Goal: Information Seeking & Learning: Compare options

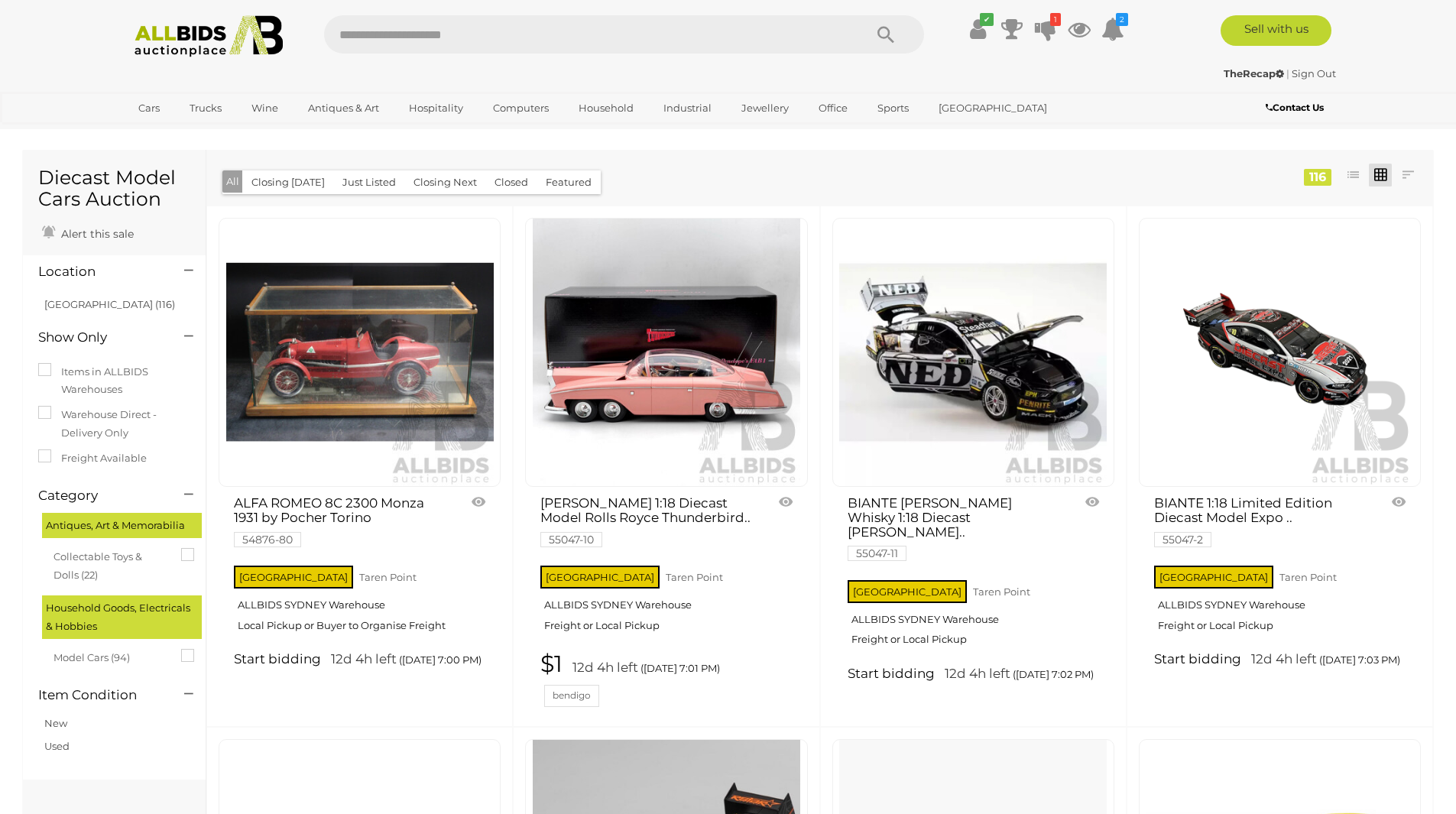
drag, startPoint x: 1081, startPoint y: 473, endPoint x: 1078, endPoint y: 50, distance: 423.0
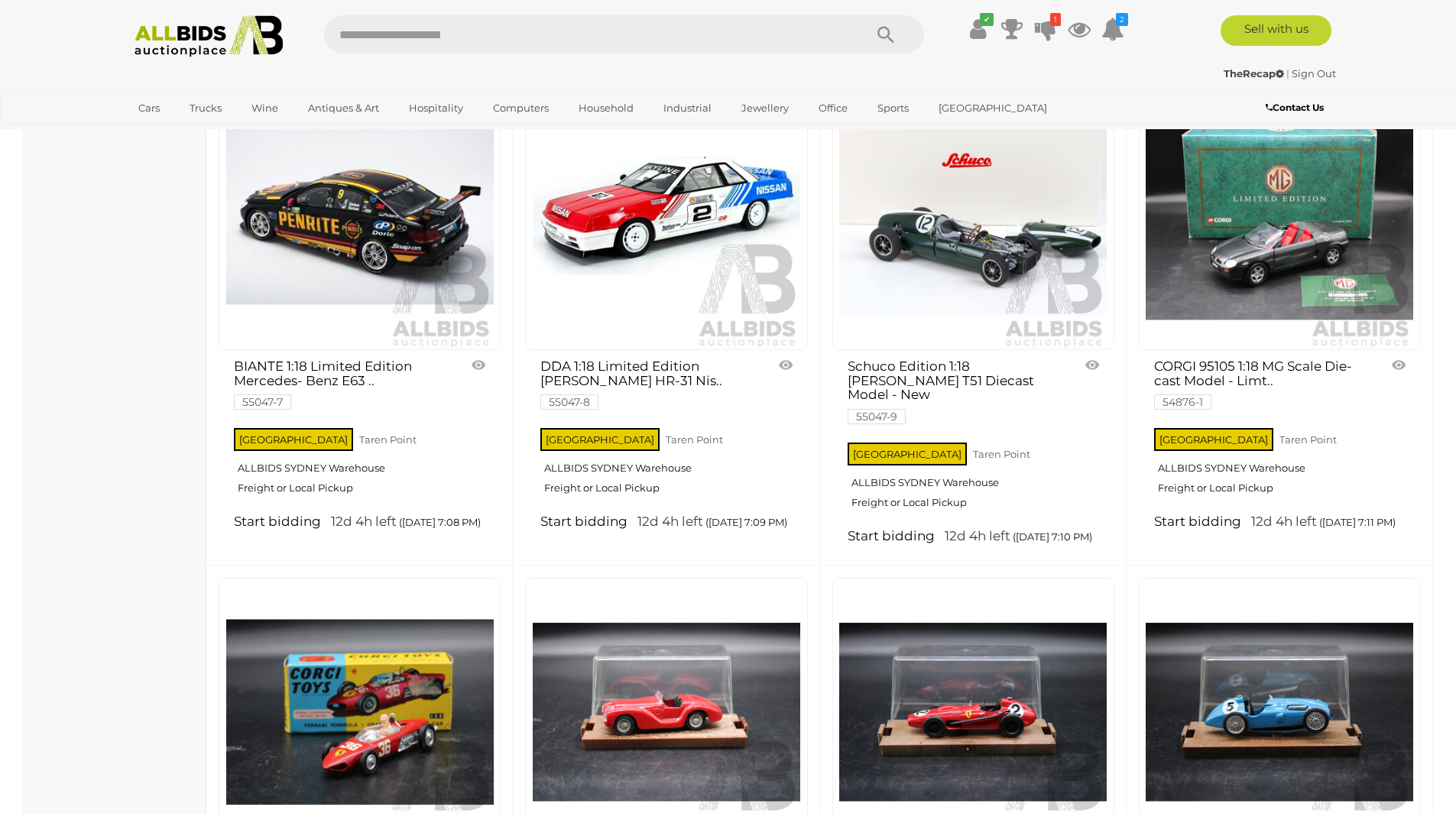
scroll to position [1299, 0]
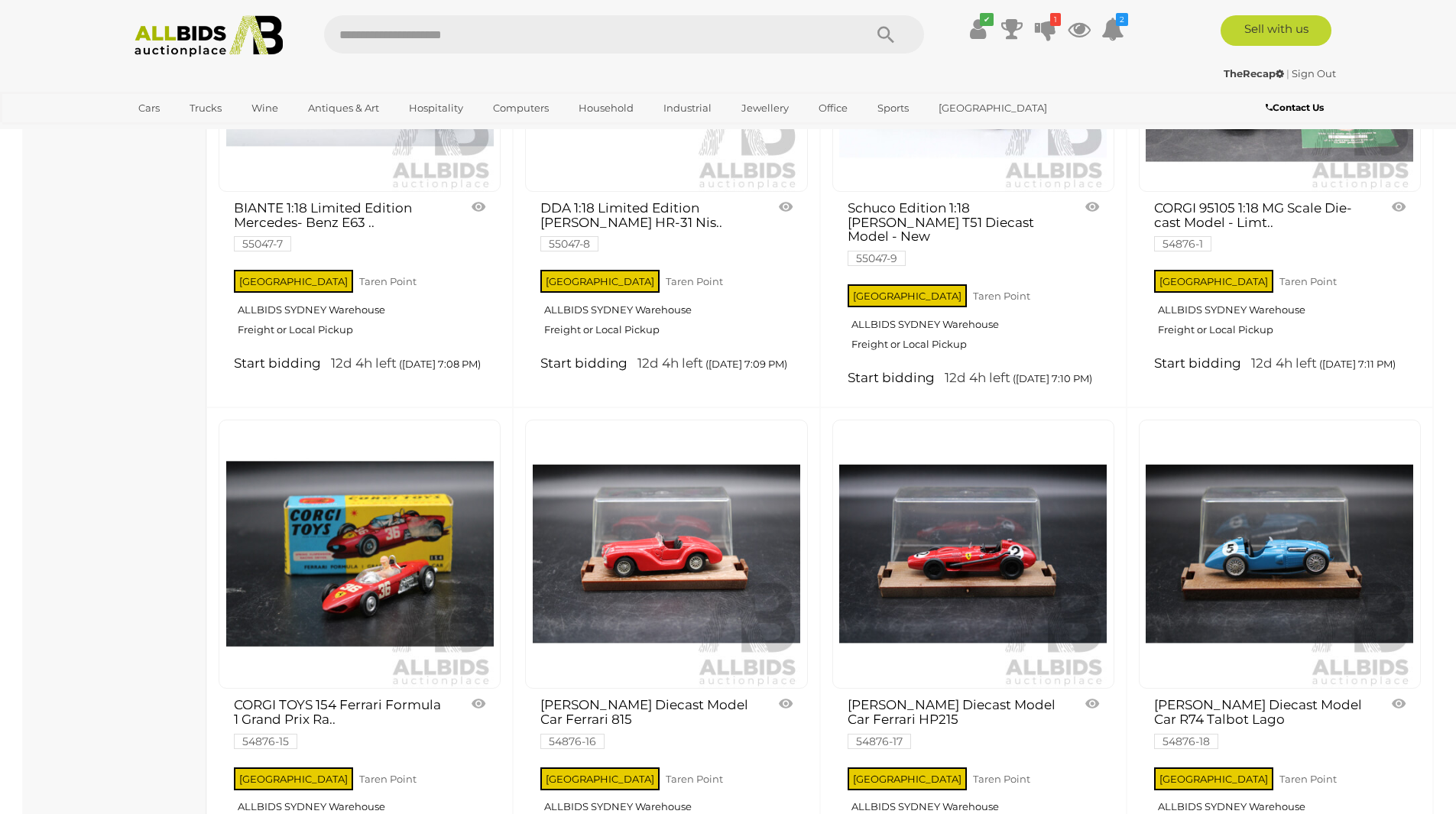
click at [293, 159] on img at bounding box center [360, 58] width 268 height 268
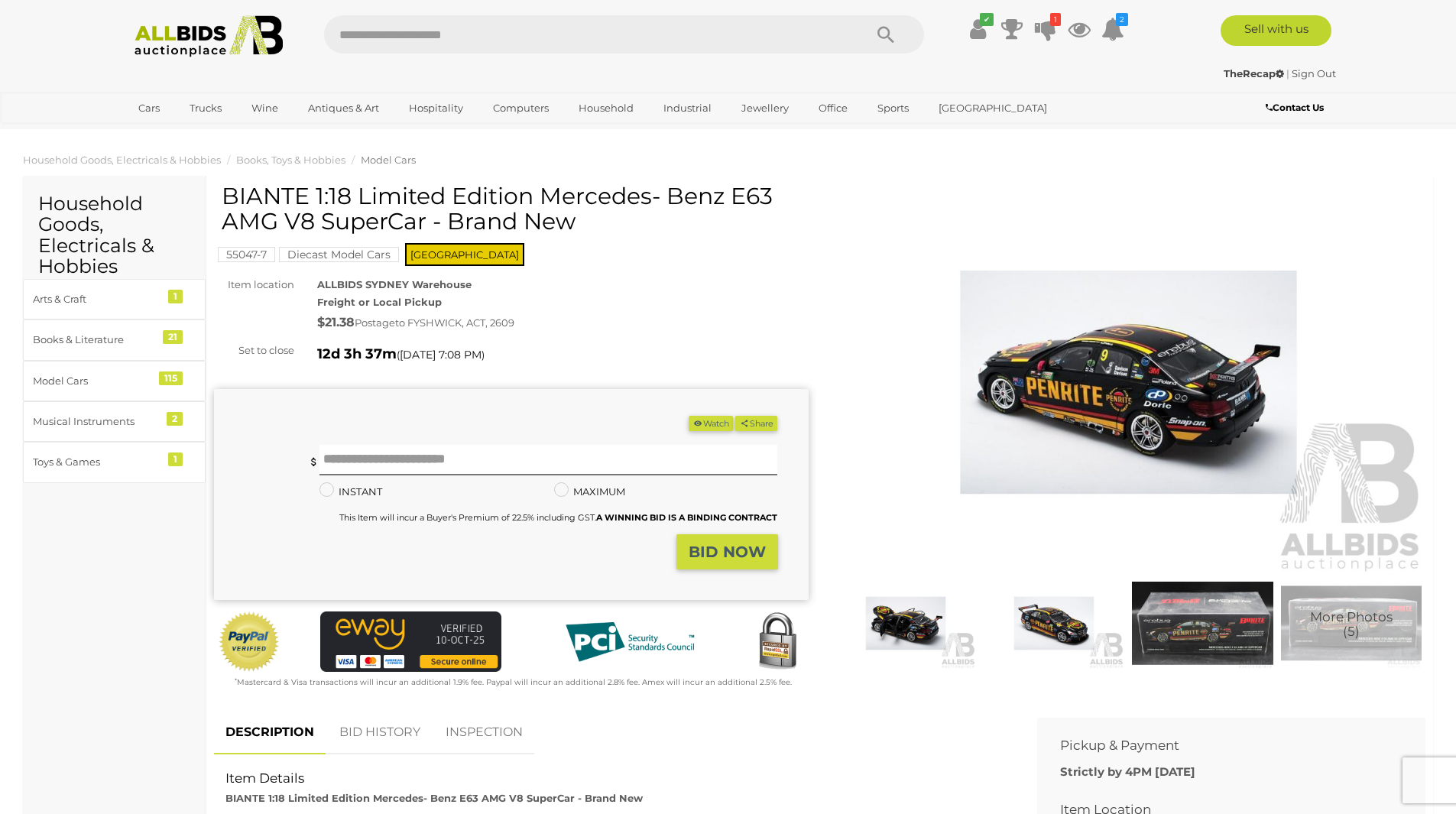
click at [308, 249] on mark "Diecast Model Cars" at bounding box center [339, 254] width 120 height 15
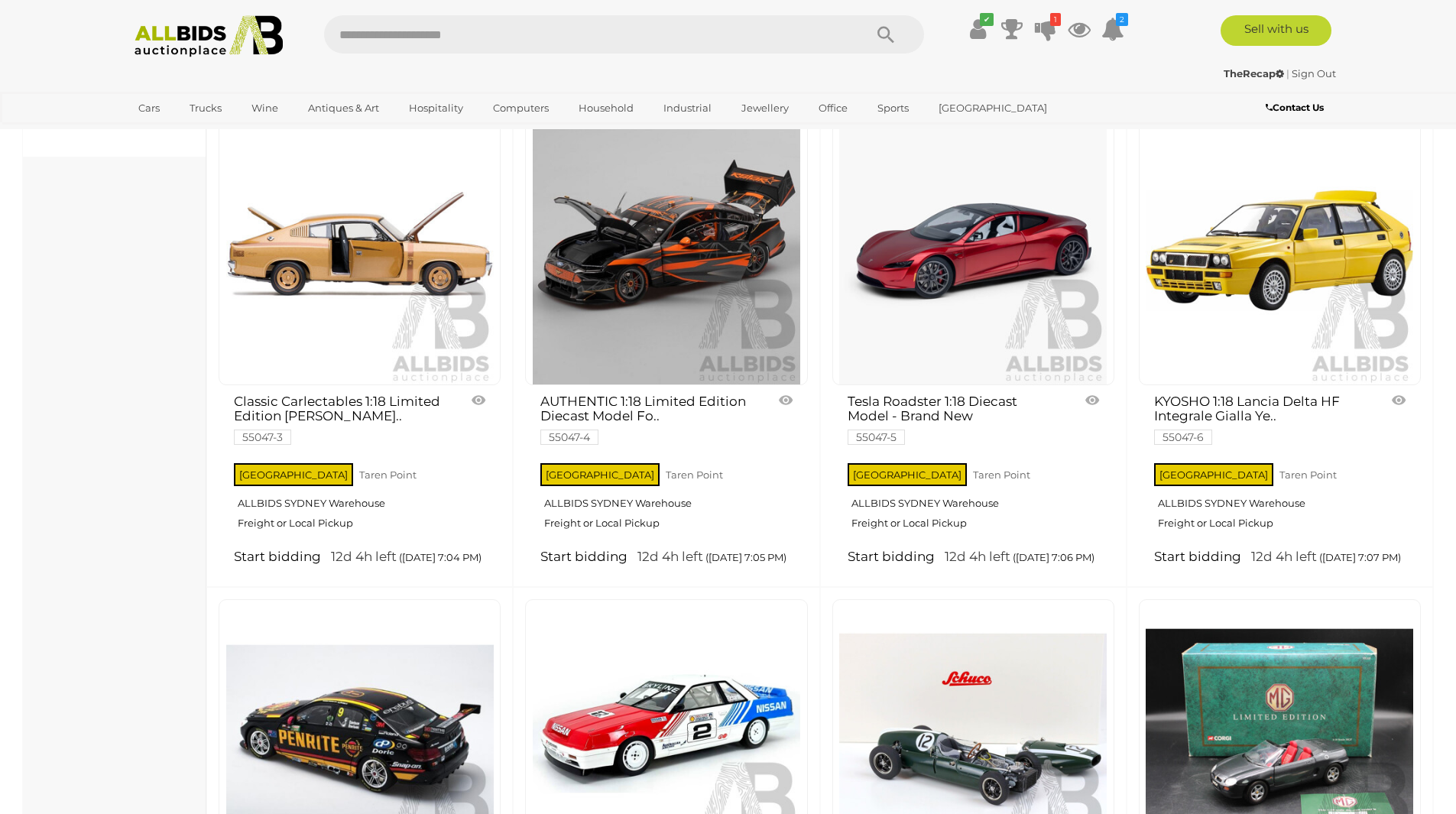
scroll to position [460, 0]
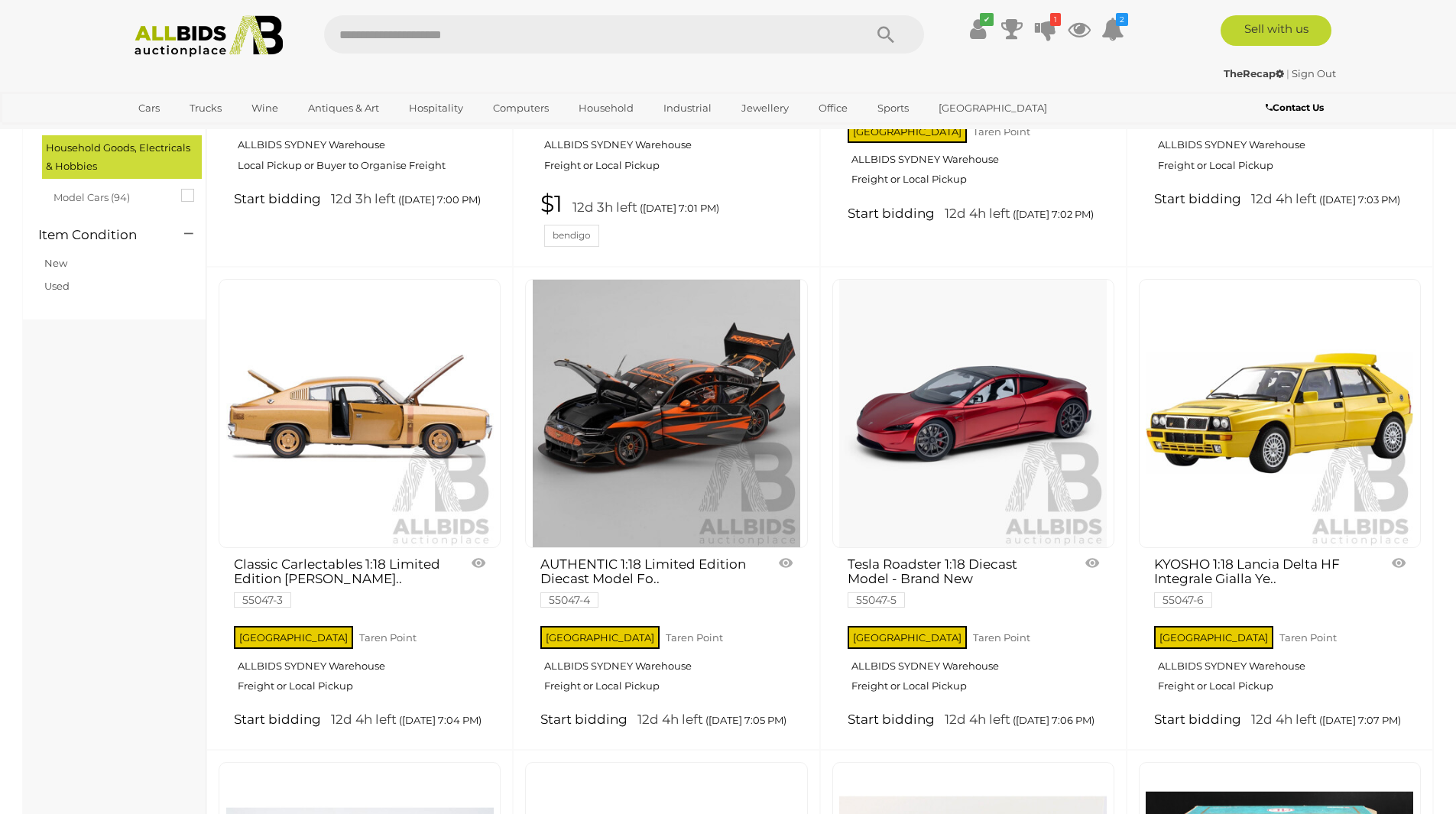
click at [344, 429] on img at bounding box center [360, 413] width 268 height 268
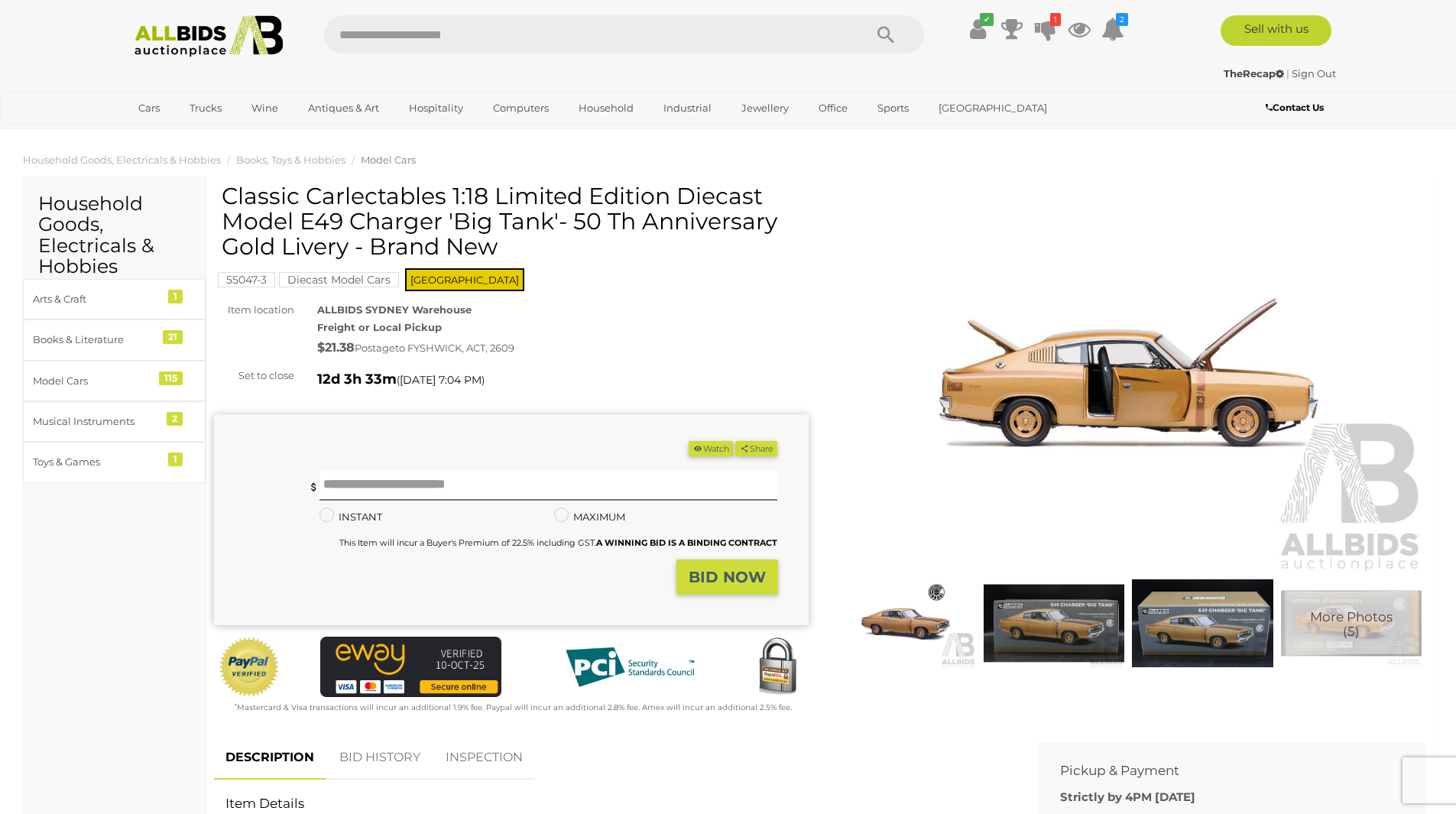
click at [1155, 348] on img at bounding box center [1129, 382] width 595 height 383
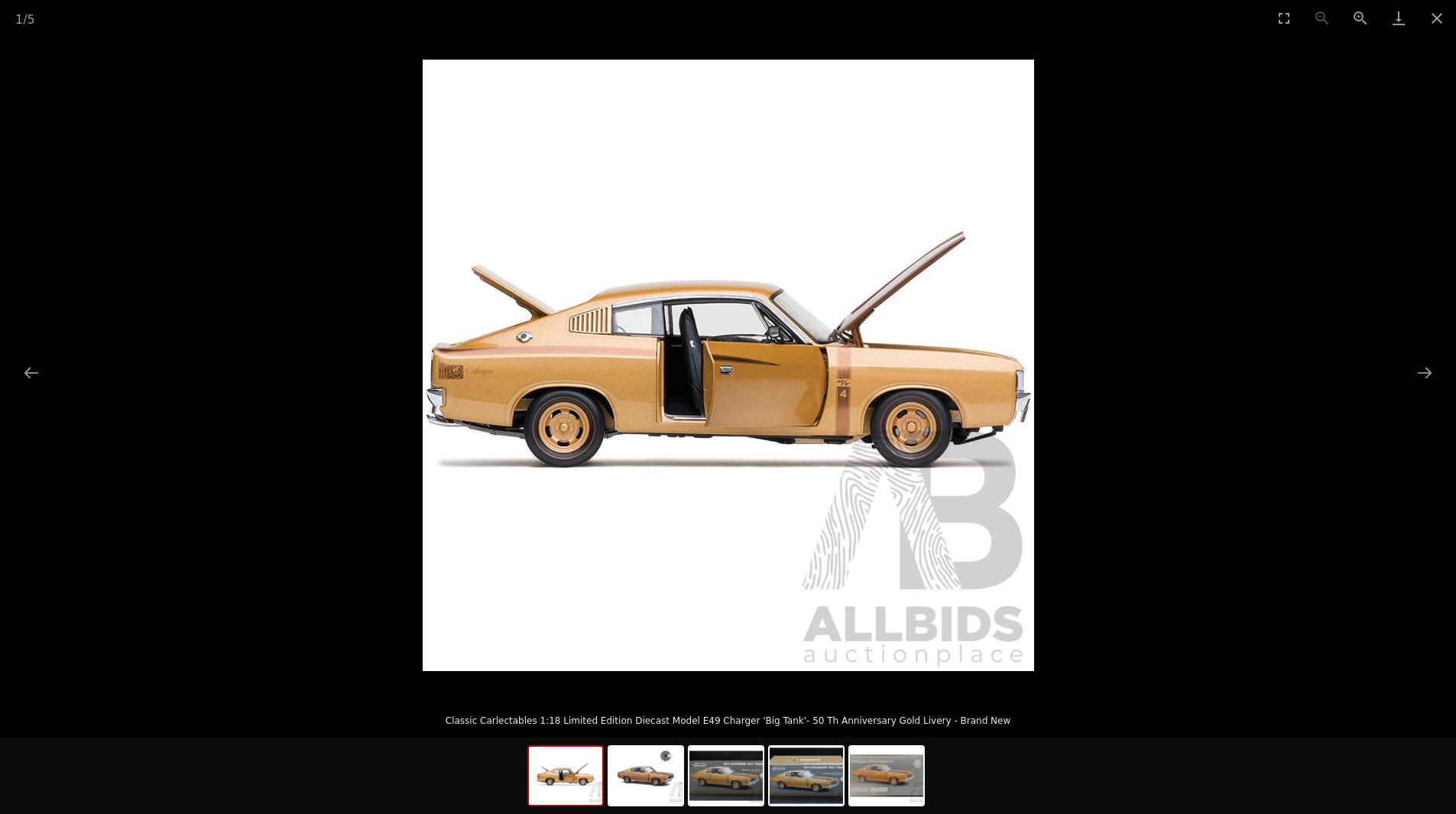
click at [170, 105] on picture at bounding box center [728, 365] width 1456 height 658
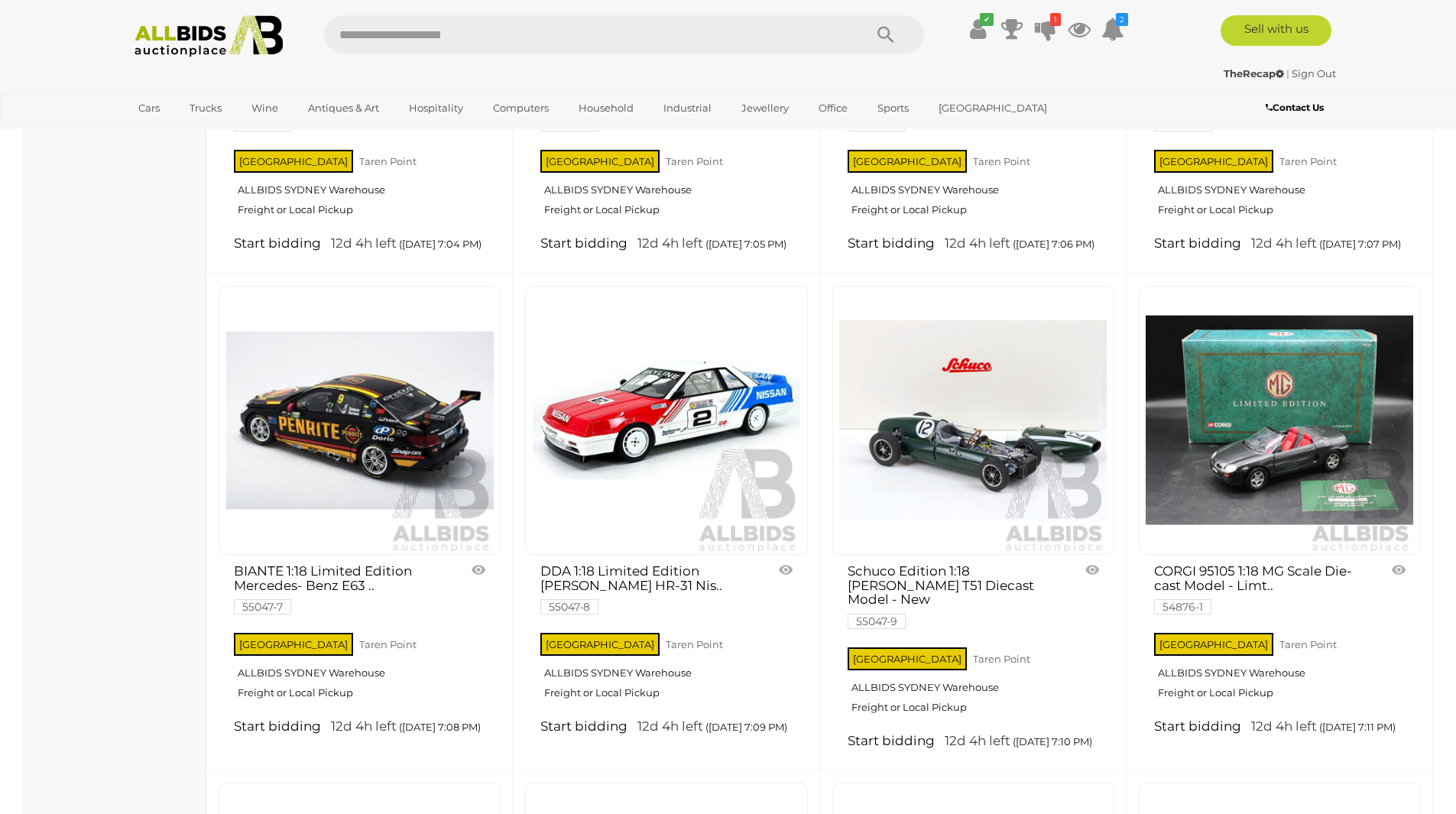
scroll to position [953, 0]
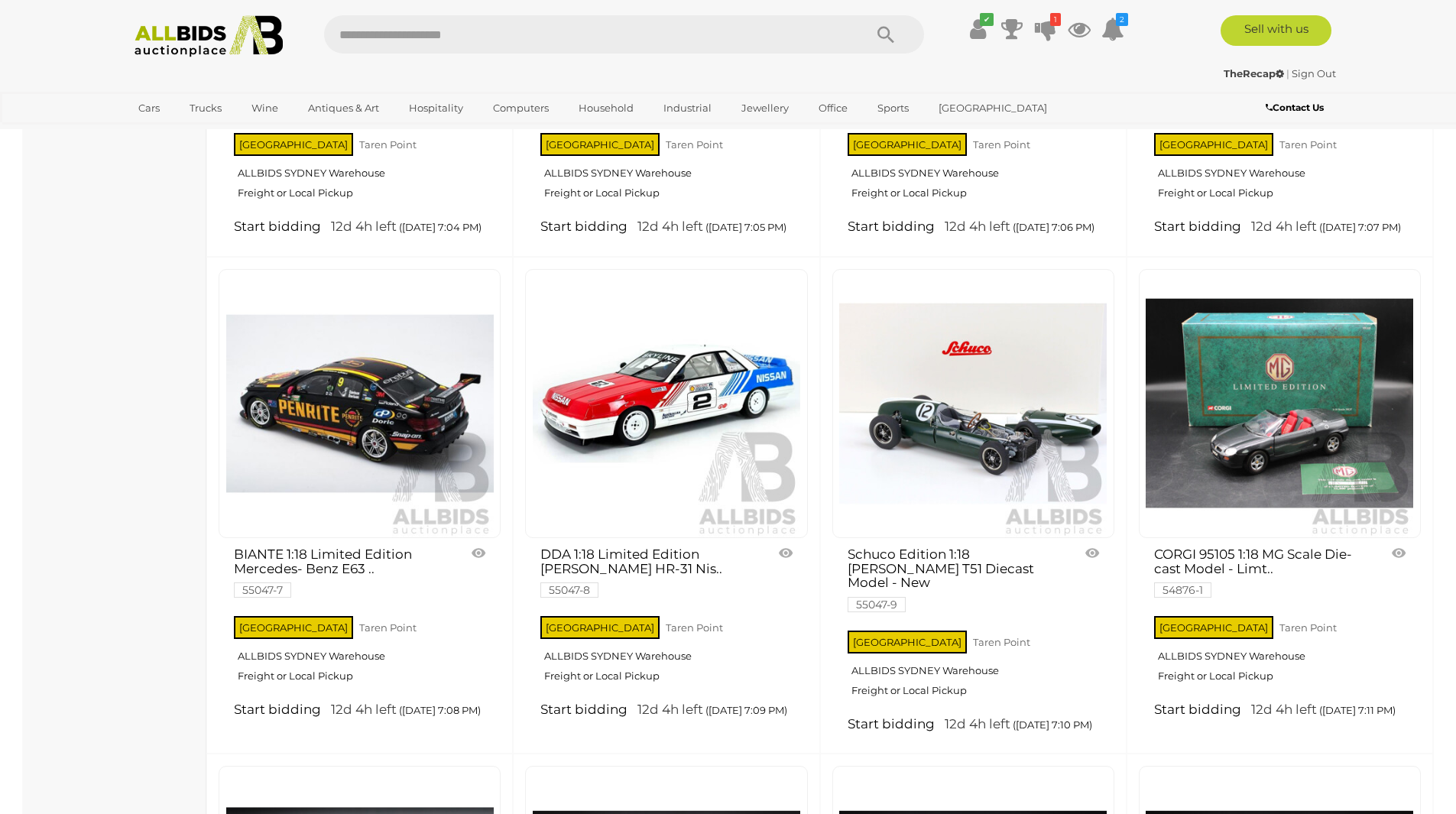
click at [715, 467] on img at bounding box center [667, 404] width 268 height 268
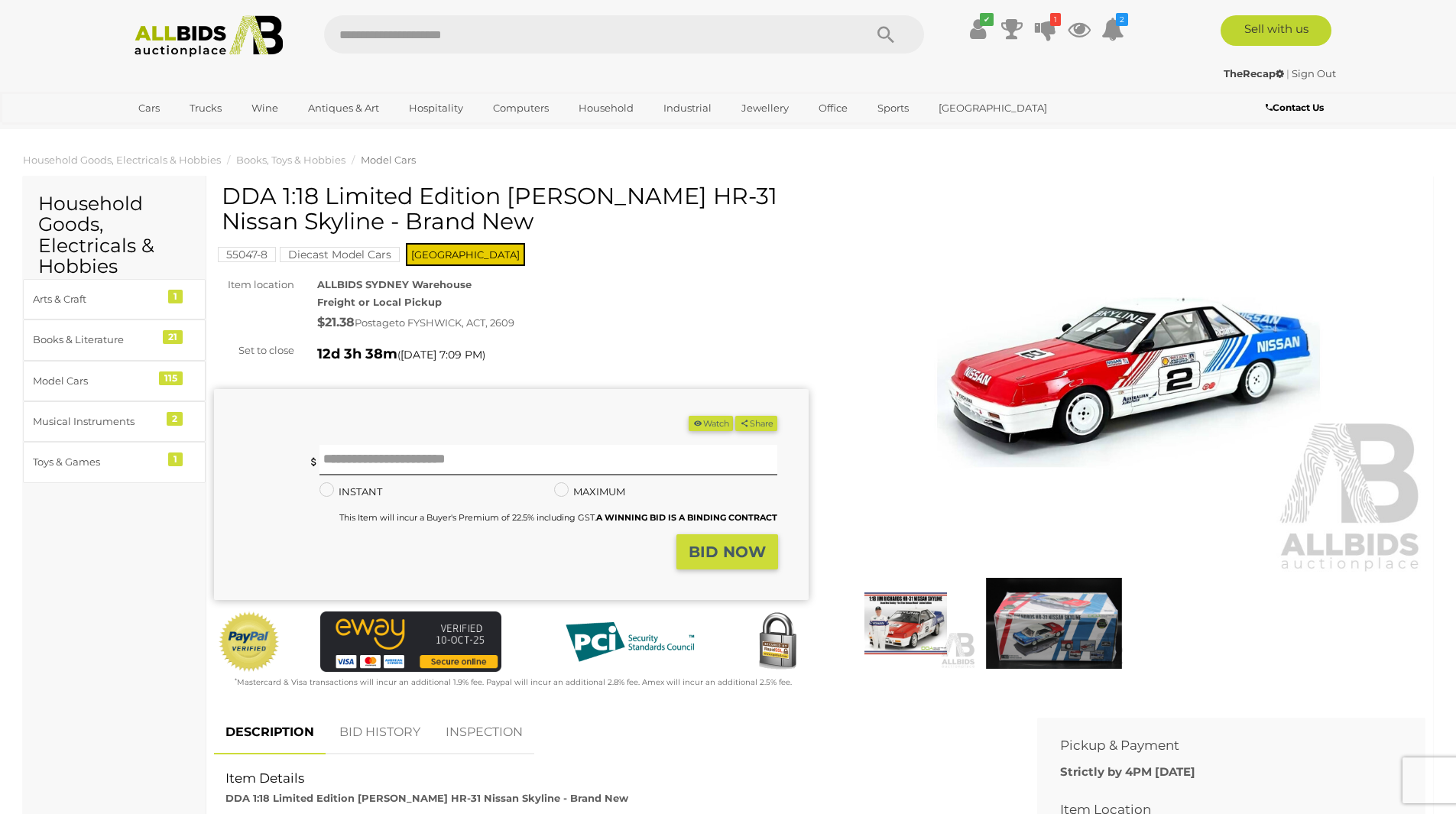
click at [1009, 348] on img at bounding box center [1129, 382] width 595 height 383
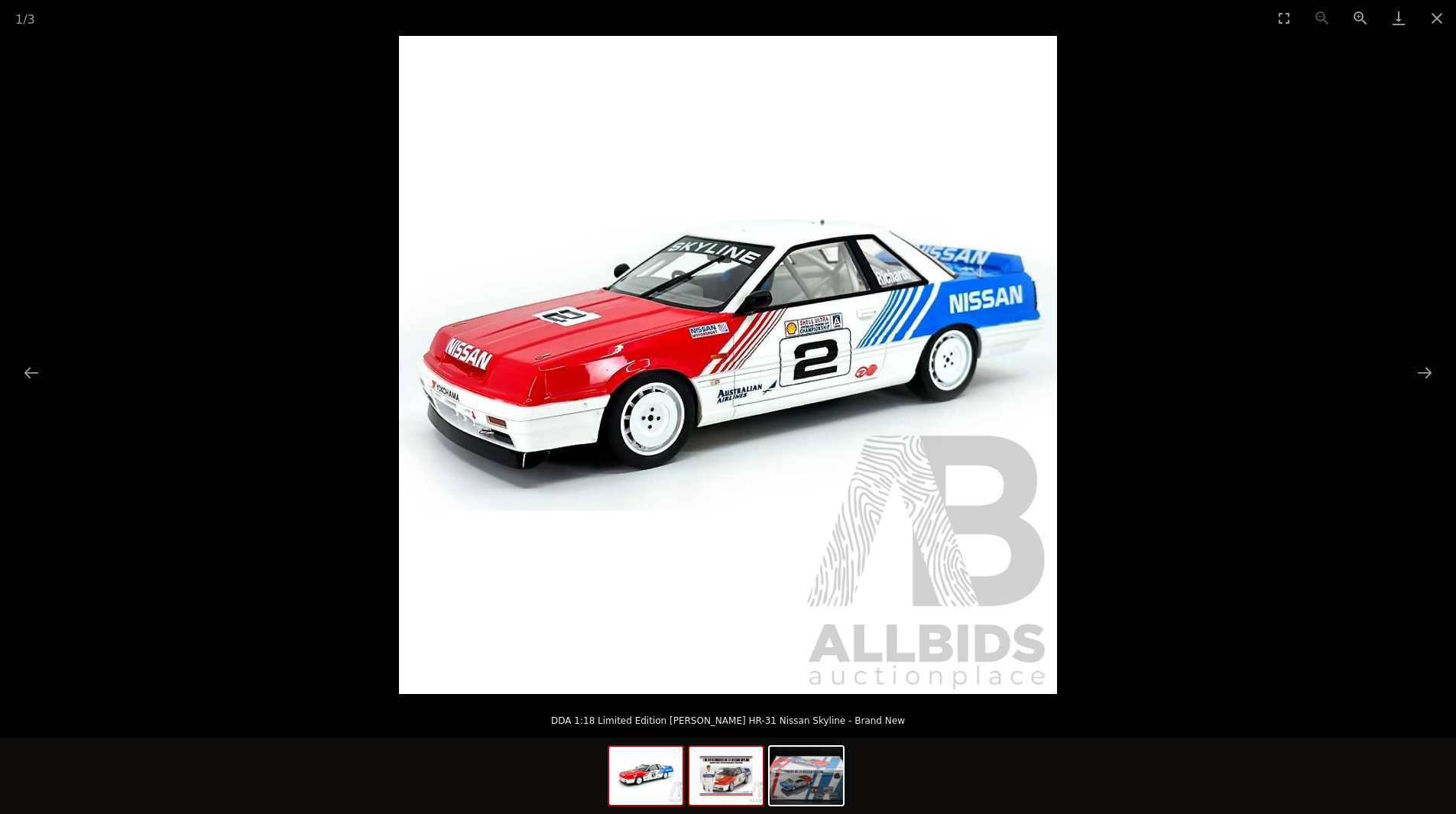
click at [745, 776] on img at bounding box center [726, 776] width 74 height 58
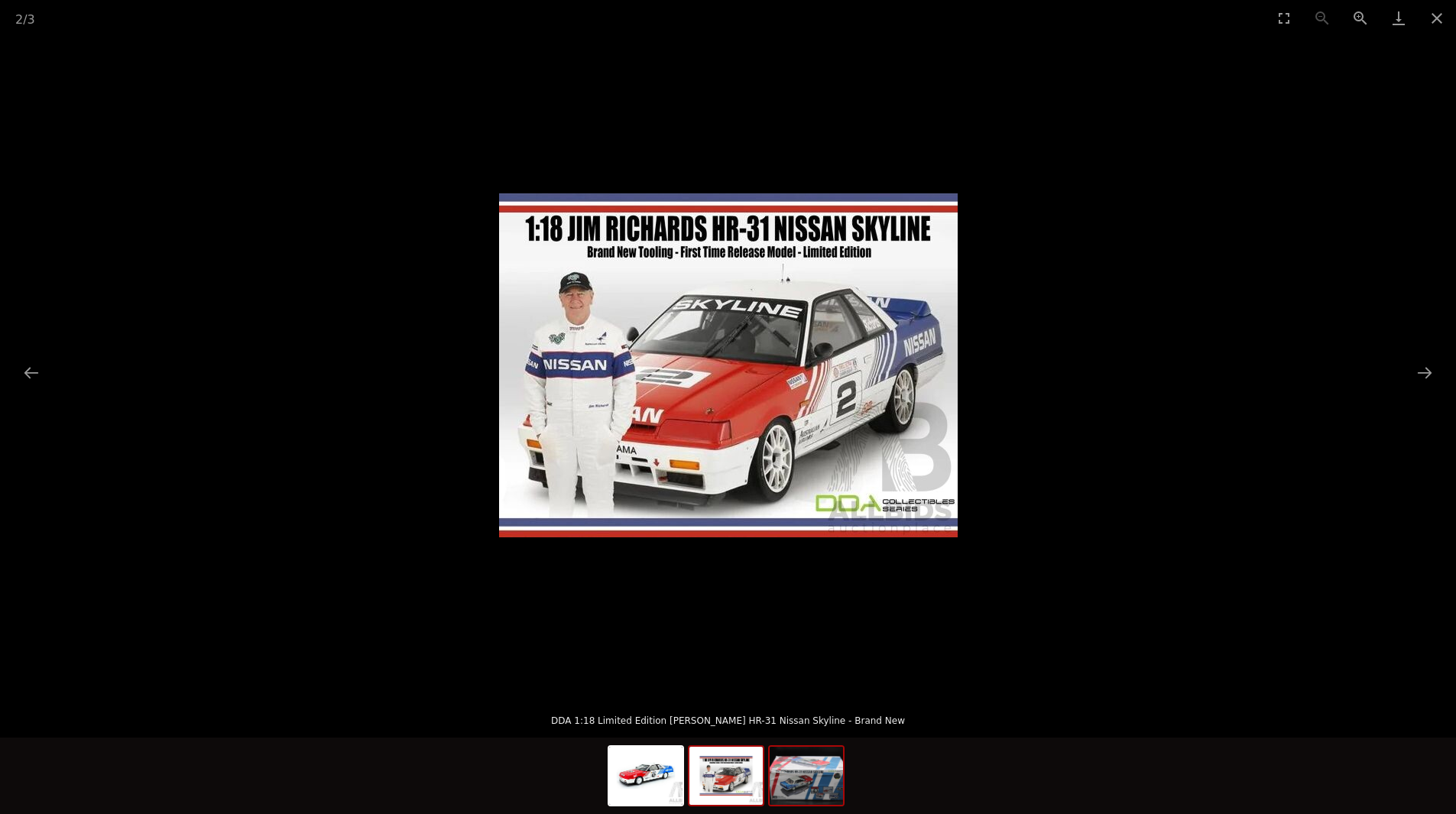
click at [806, 773] on img at bounding box center [806, 776] width 74 height 58
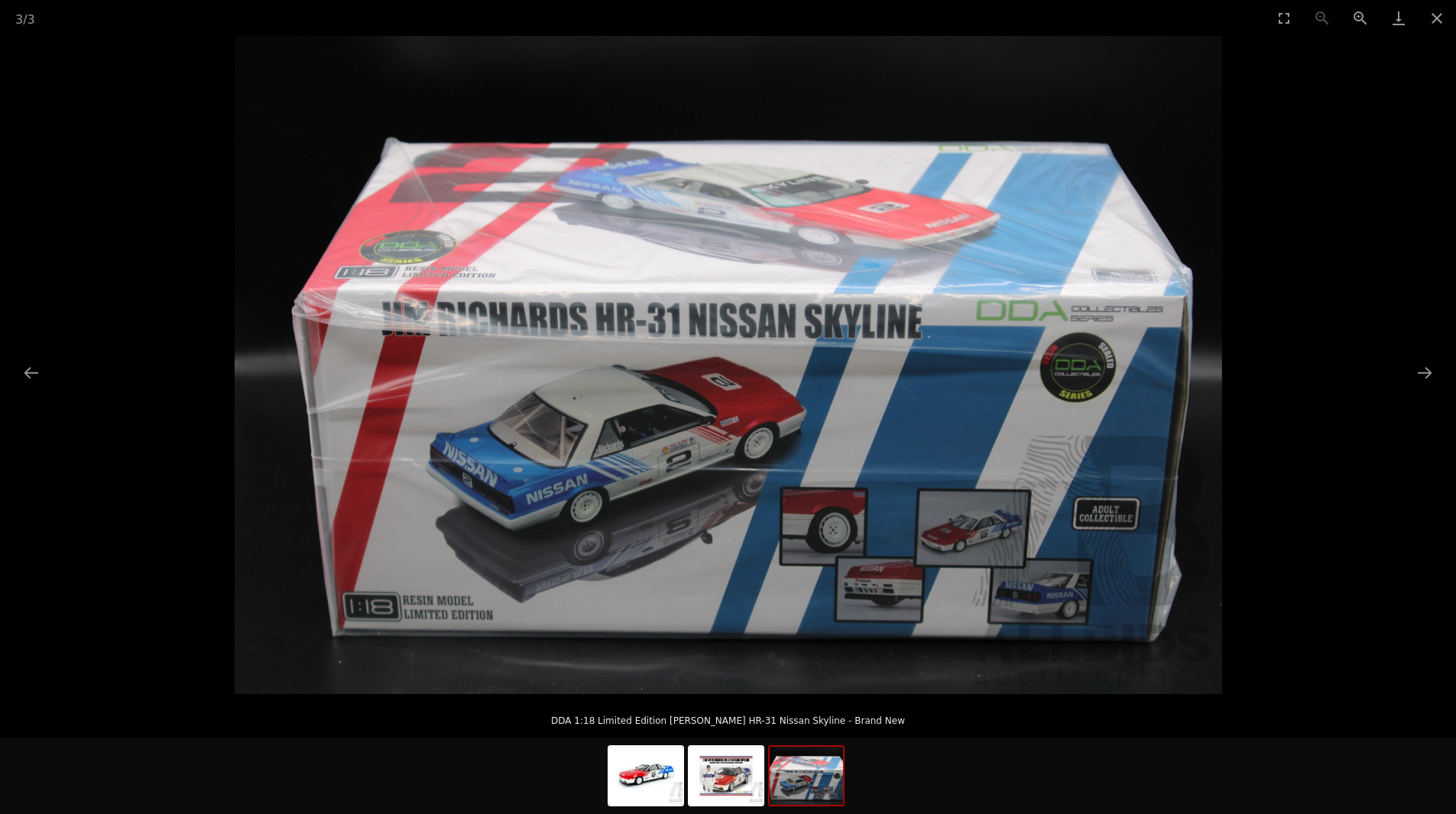
click at [90, 107] on picture at bounding box center [728, 365] width 1456 height 658
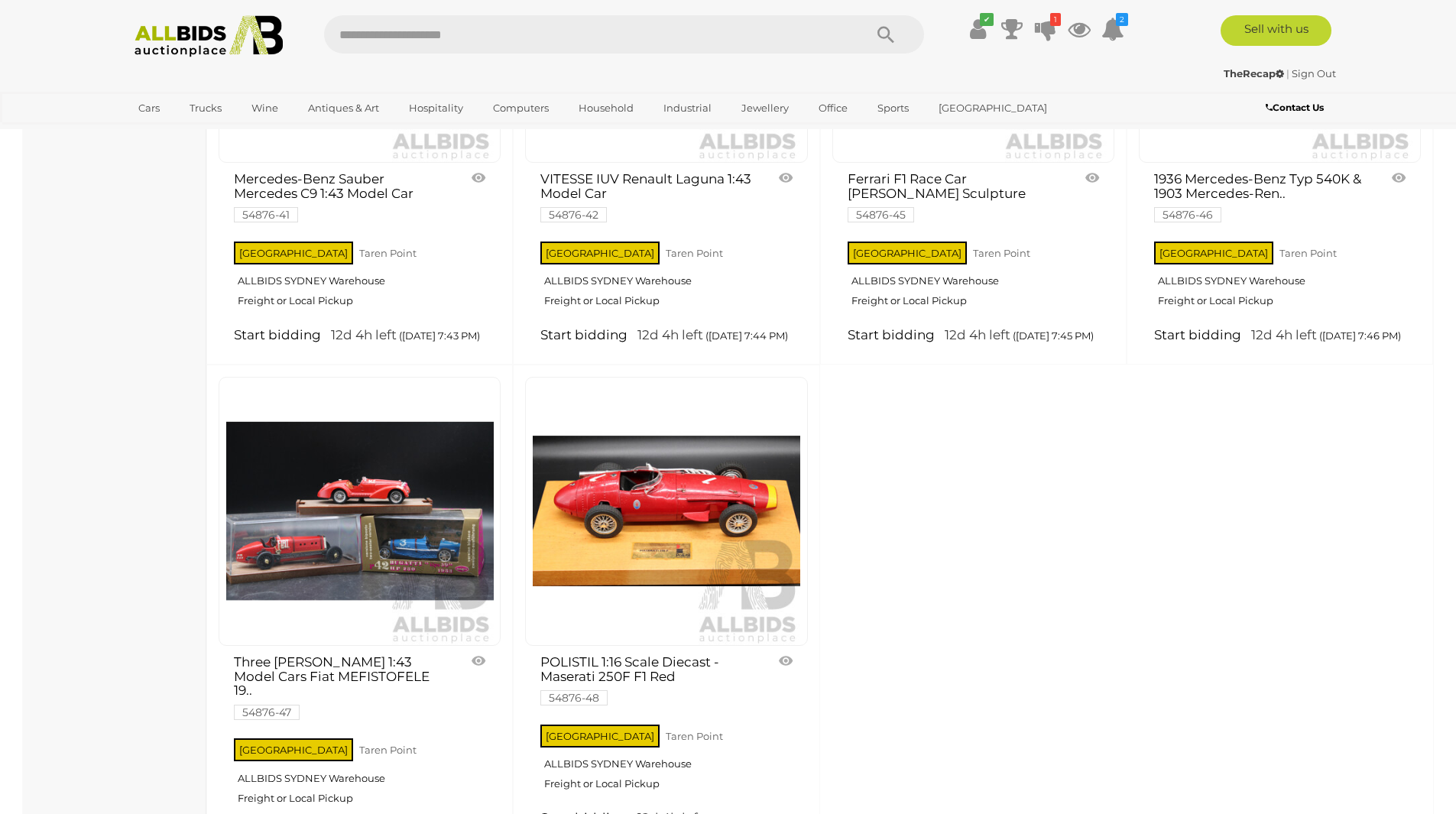
scroll to position [6113, 0]
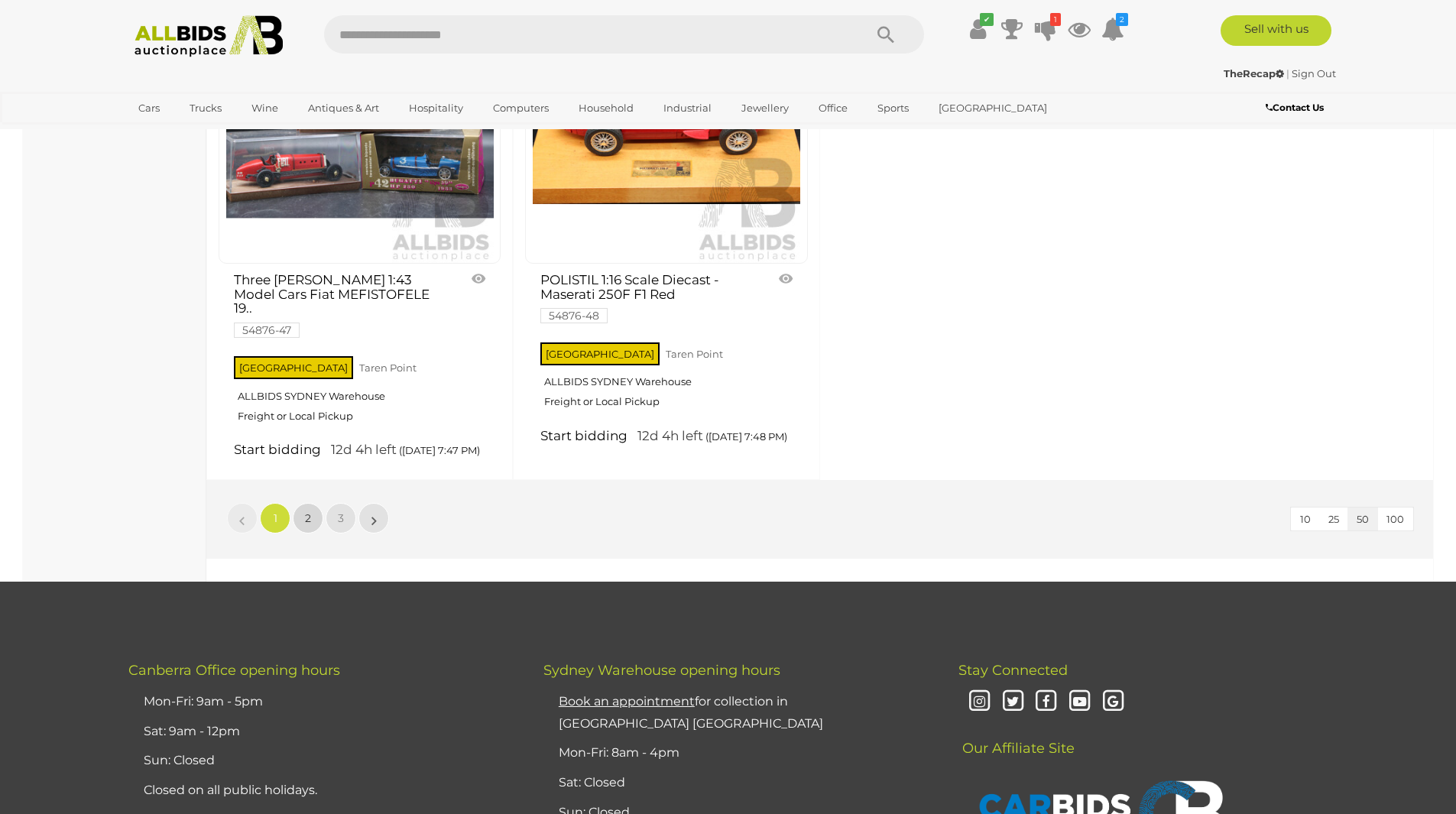
click at [304, 534] on link "2" at bounding box center [308, 518] width 30 height 30
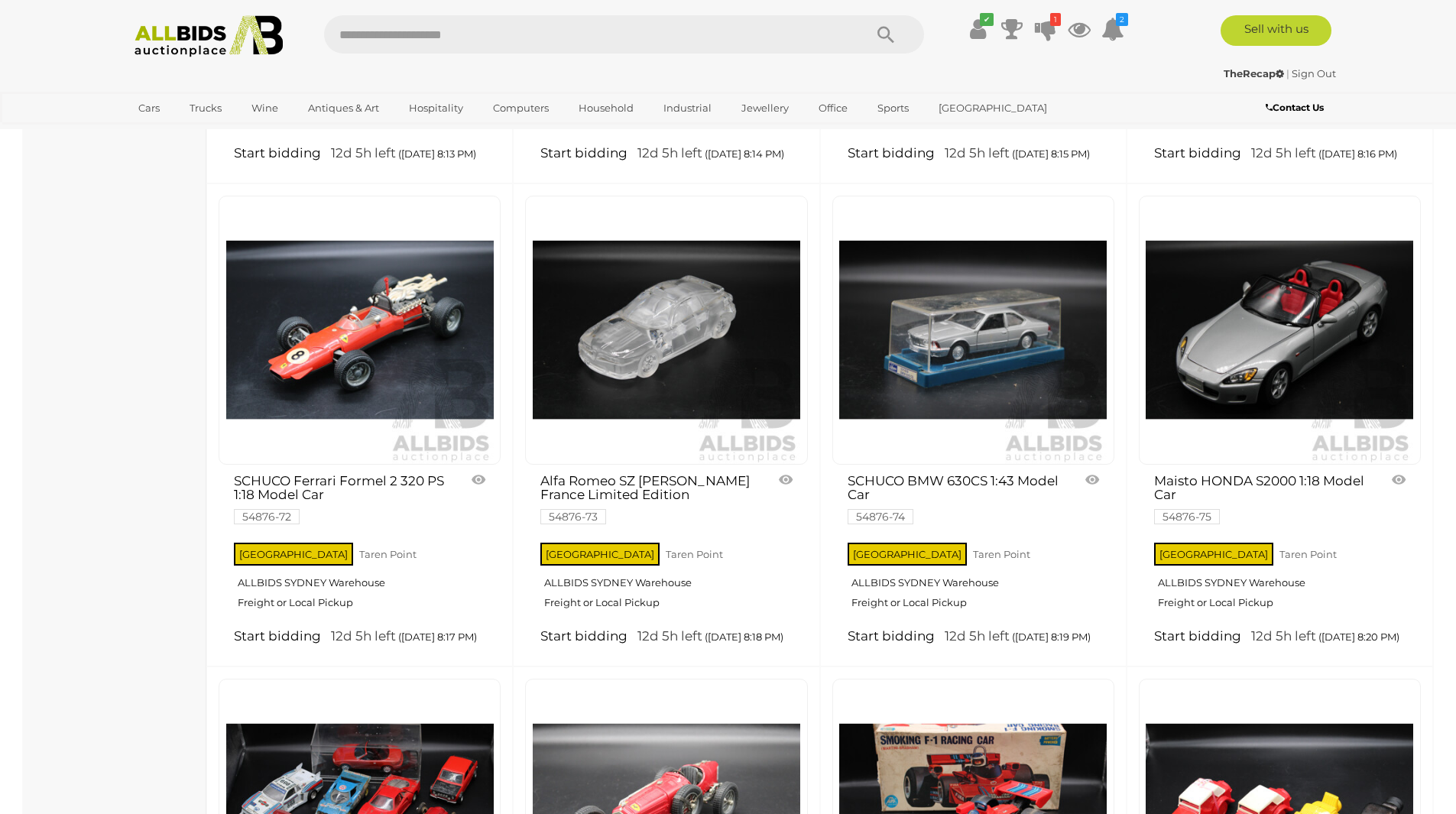
scroll to position [3568, 0]
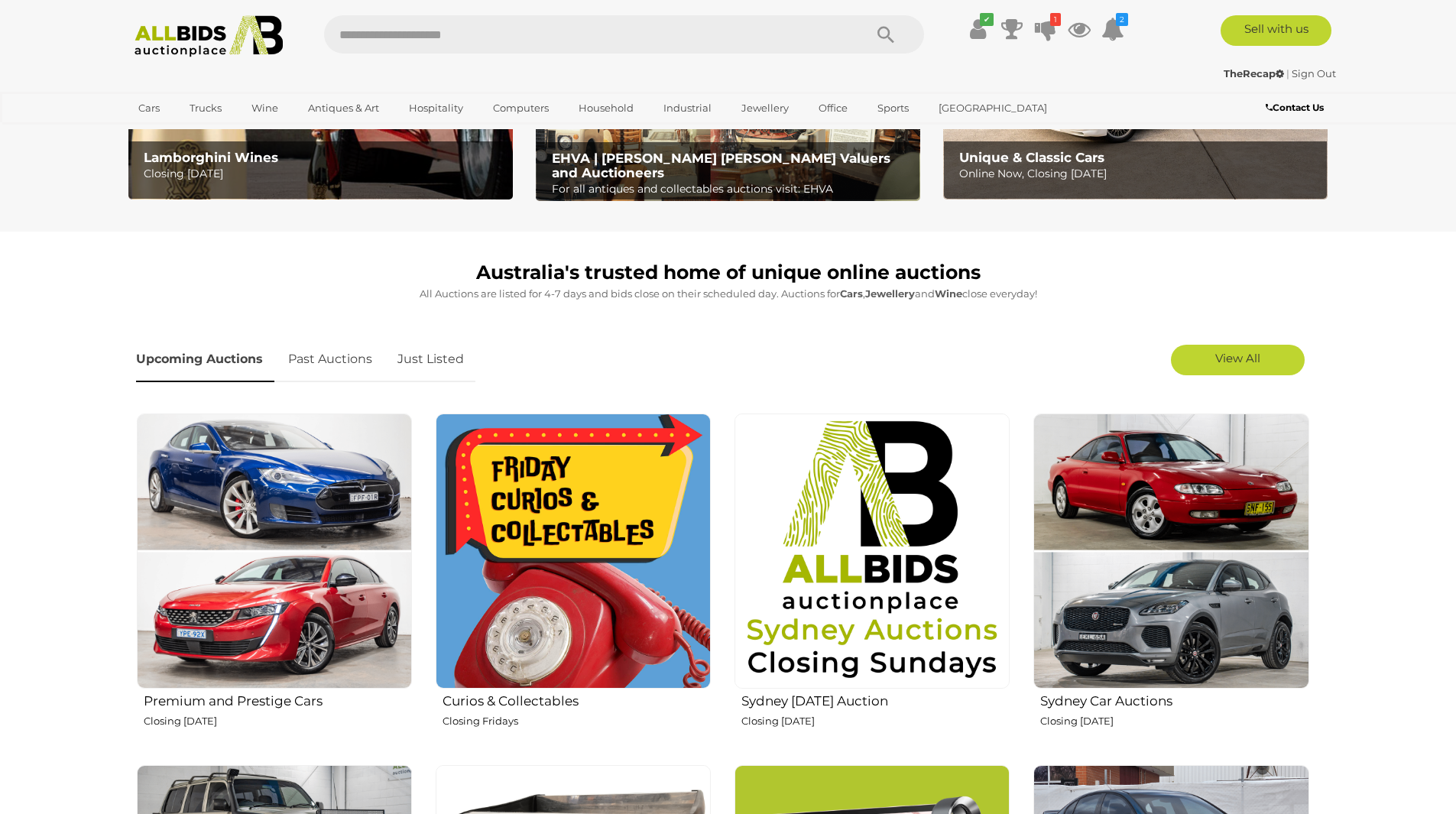
scroll to position [306, 0]
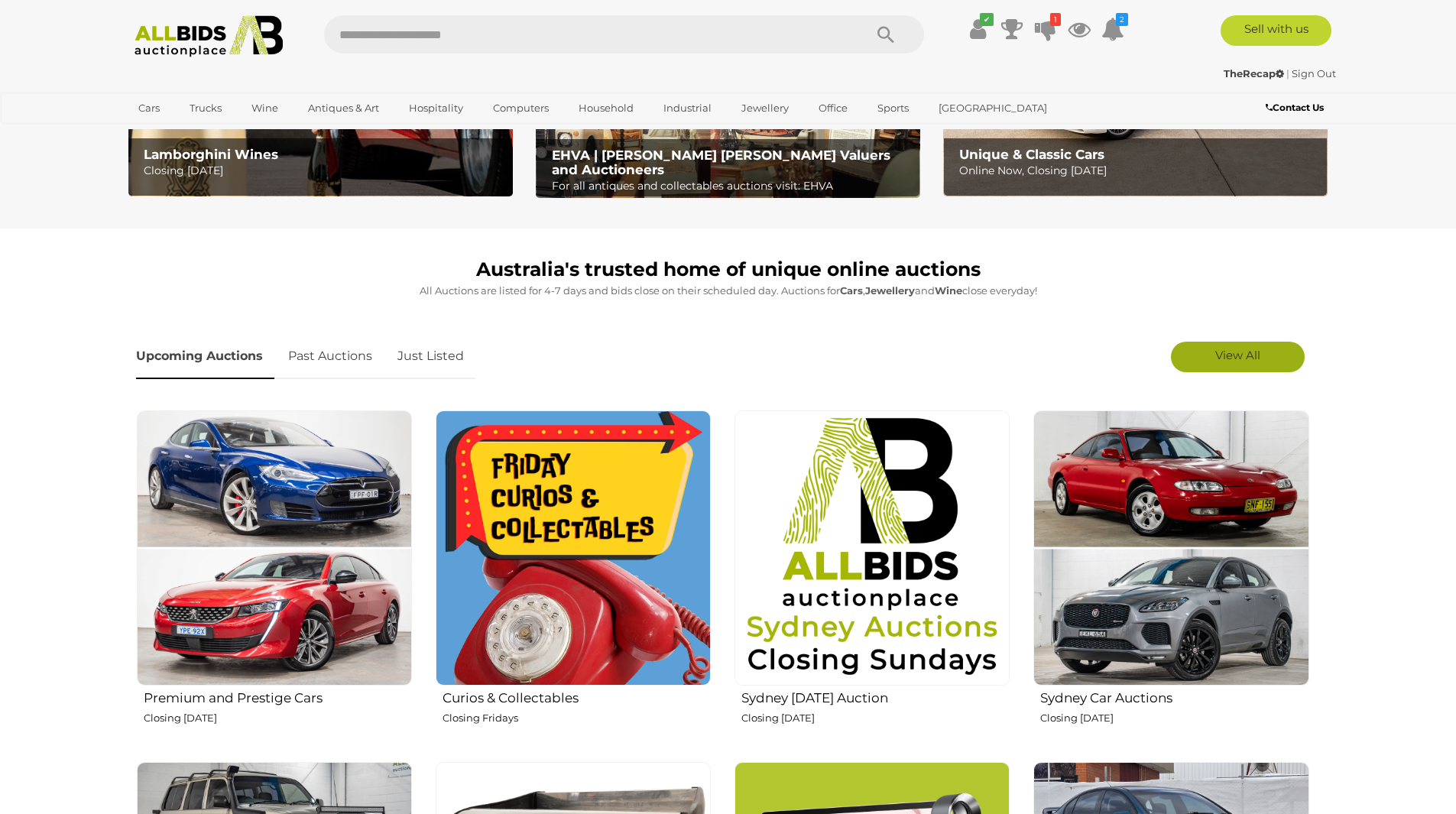
click at [1236, 357] on span "View All" at bounding box center [1237, 355] width 45 height 14
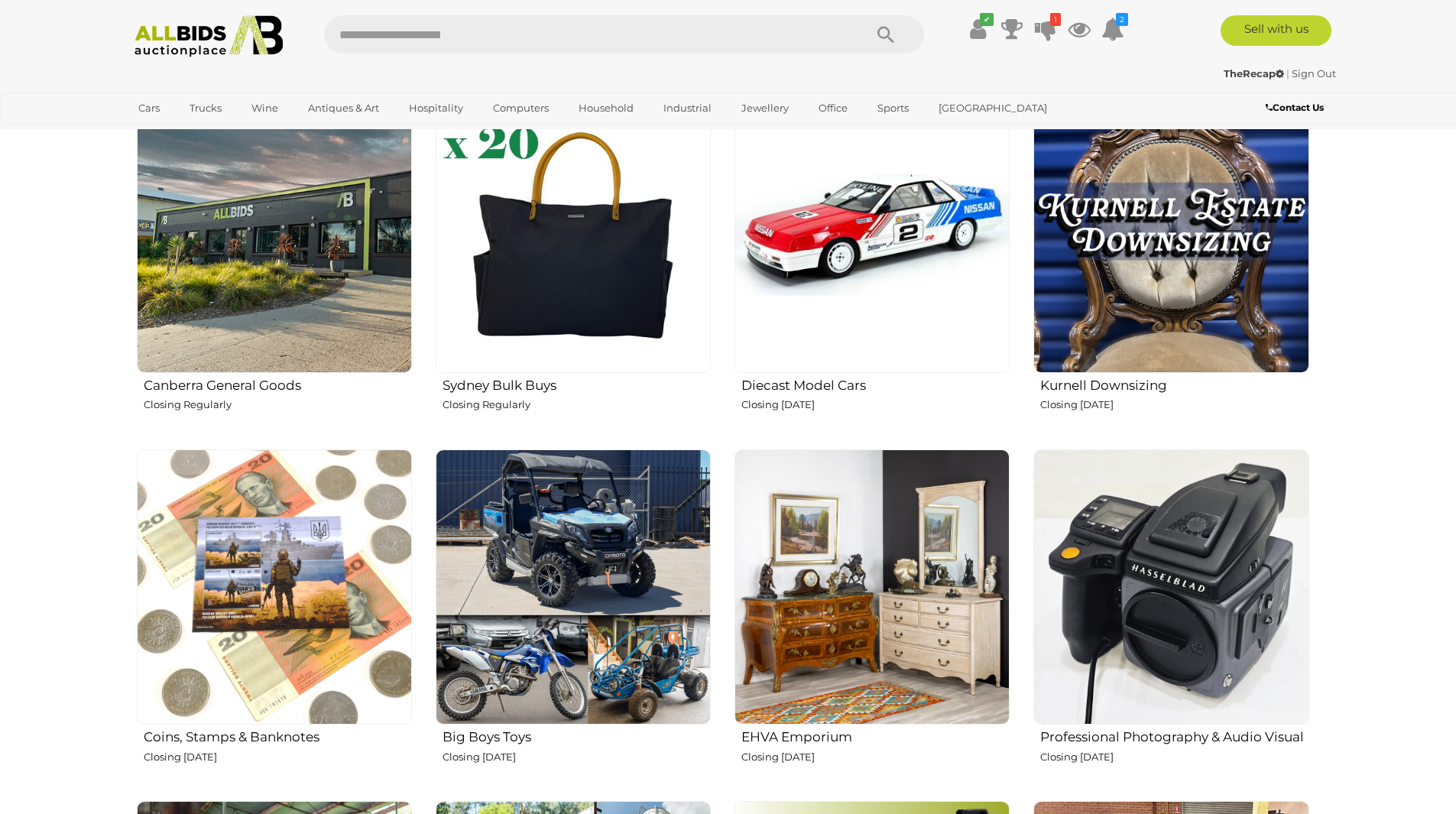
scroll to position [2063, 0]
